Goal: Check status: Check status

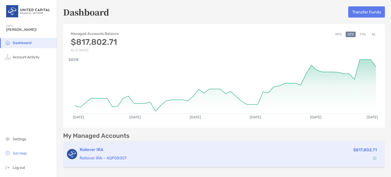
click at [162, 154] on div "Rollover IRA Rollover IRA - 4QP05007" at bounding box center [181, 154] width 202 height 15
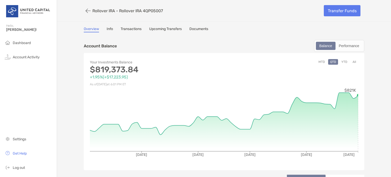
click at [353, 61] on button "All" at bounding box center [355, 62] width 8 height 6
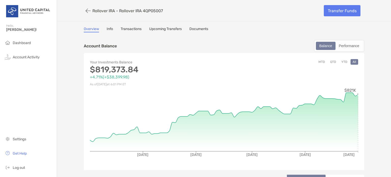
click at [358, 93] on circle at bounding box center [359, 94] width 2 height 2
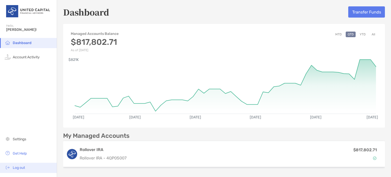
click at [20, 167] on span "Log out" at bounding box center [19, 168] width 12 height 4
